Goal: Find contact information: Find contact information

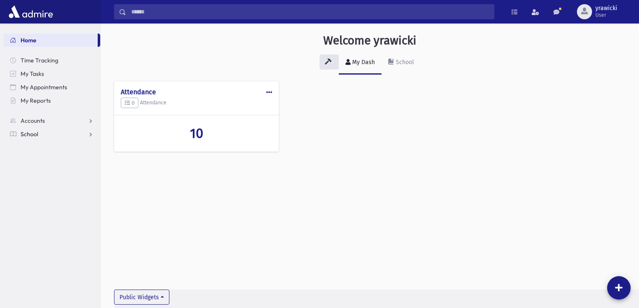
click at [31, 132] on span "School" at bounding box center [30, 134] width 18 height 8
click at [36, 149] on span "Students" at bounding box center [36, 148] width 23 height 8
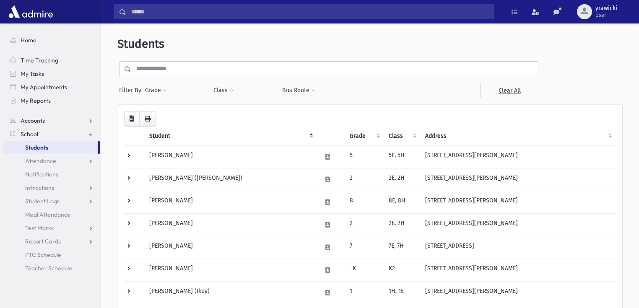
click at [230, 64] on input "text" at bounding box center [334, 68] width 407 height 15
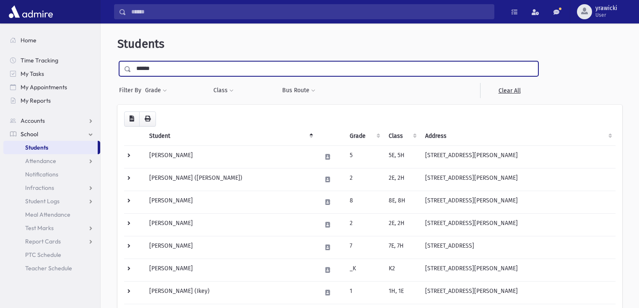
type input "******"
click at [117, 61] on input "submit" at bounding box center [128, 66] width 23 height 11
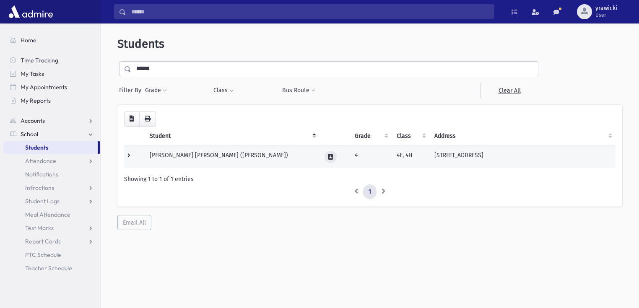
click at [328, 156] on icon at bounding box center [330, 156] width 5 height 5
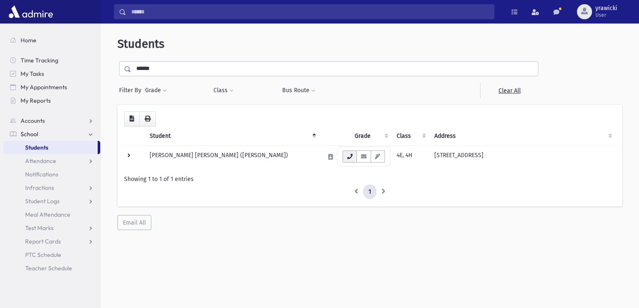
click at [347, 158] on icon "button" at bounding box center [349, 156] width 7 height 5
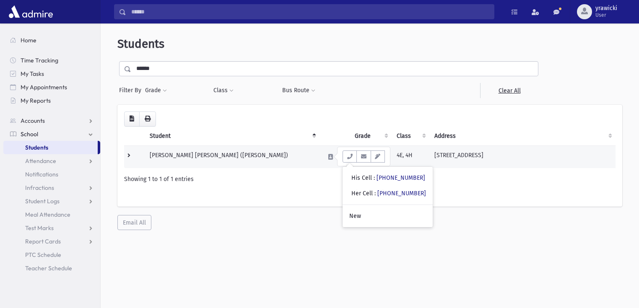
click at [128, 155] on td at bounding box center [134, 156] width 21 height 23
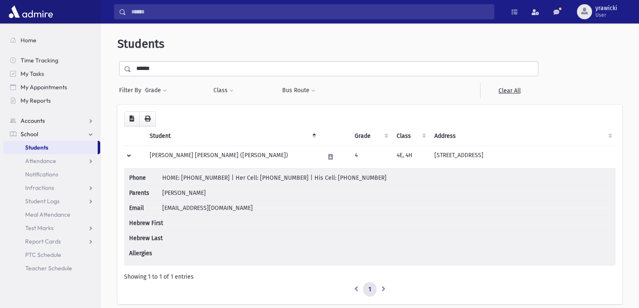
click at [39, 122] on span "Accounts" at bounding box center [33, 121] width 24 height 8
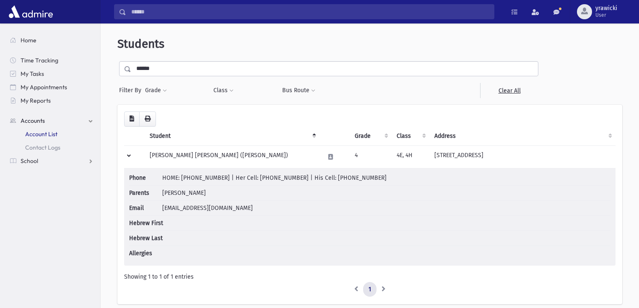
click at [40, 133] on span "Account List" at bounding box center [41, 134] width 32 height 8
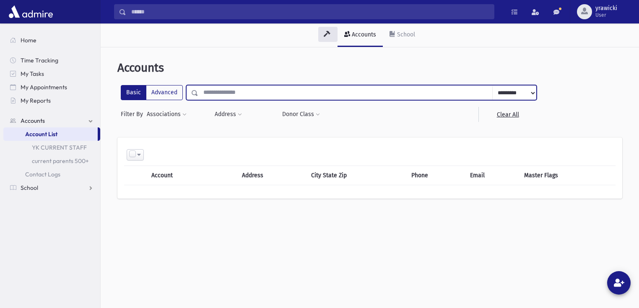
click at [240, 93] on input "text" at bounding box center [345, 92] width 294 height 15
type input "******"
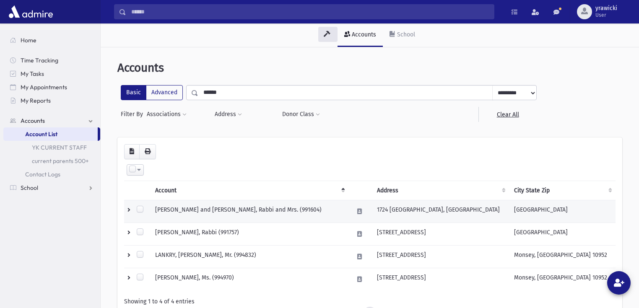
click at [129, 210] on td at bounding box center [137, 211] width 26 height 23
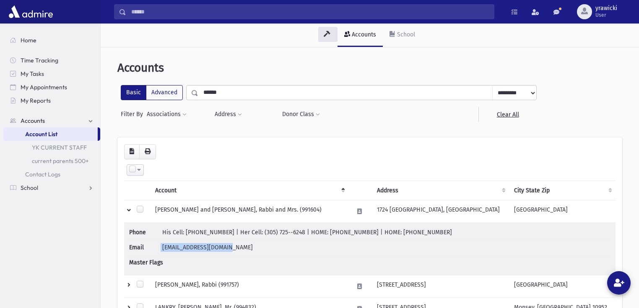
drag, startPoint x: 161, startPoint y: 246, endPoint x: 231, endPoint y: 249, distance: 70.1
click at [231, 249] on li "Email al3053323311@gmail.com" at bounding box center [369, 247] width 481 height 15
copy li "al3053323311@gmail.com"
